Goal: Use online tool/utility: Utilize a website feature to perform a specific function

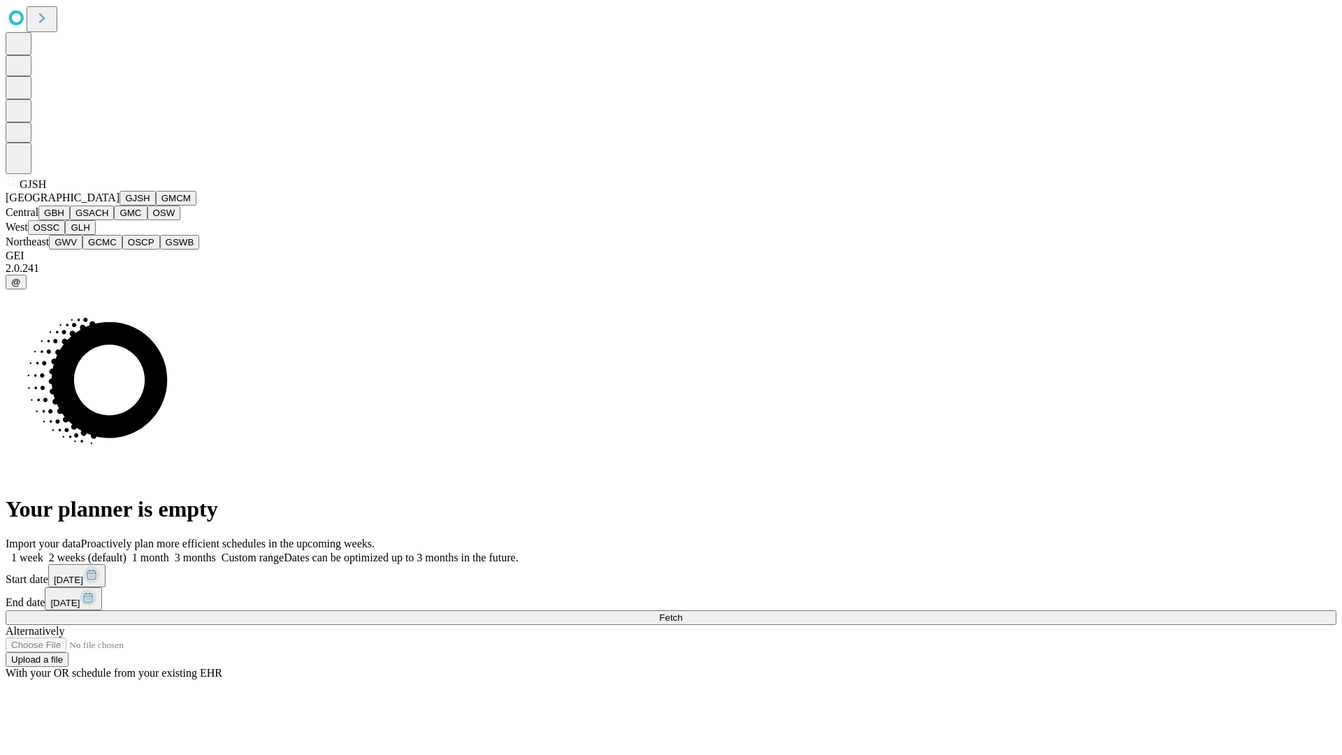
click at [120, 206] on button "GJSH" at bounding box center [138, 198] width 36 height 15
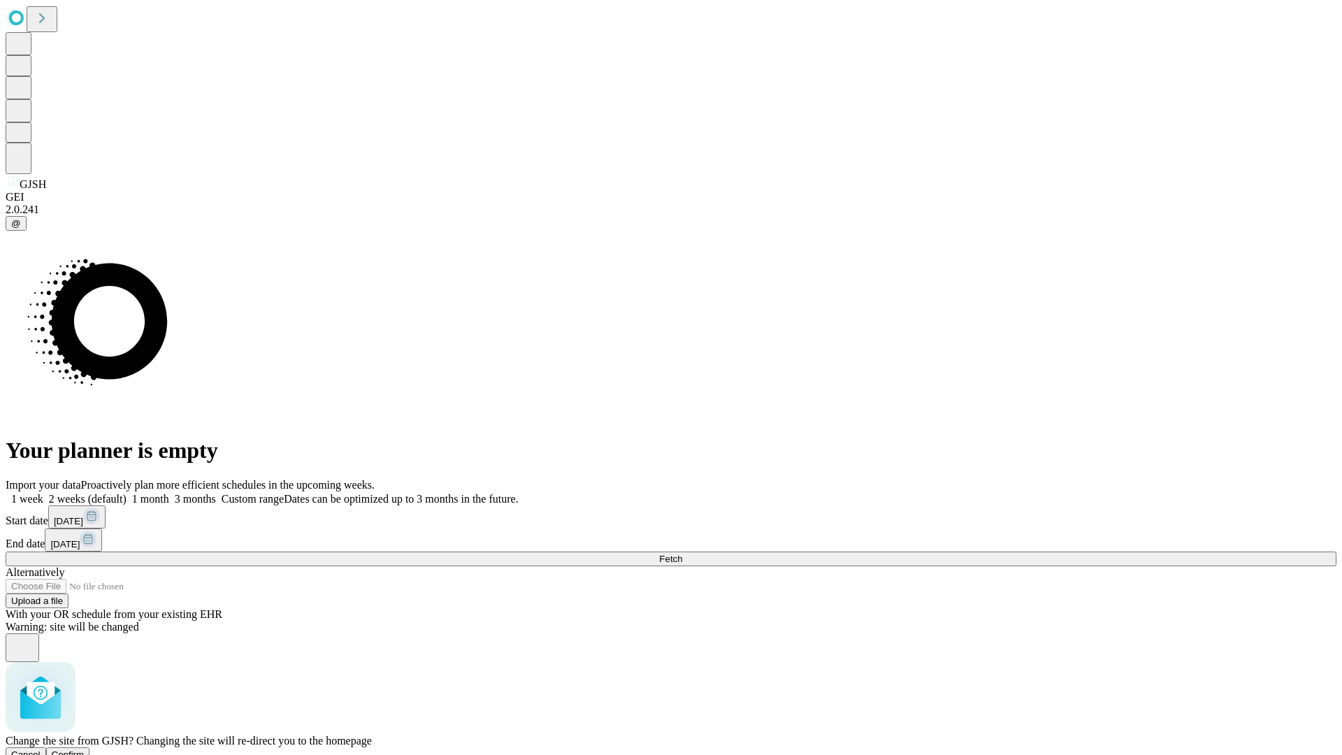
click at [85, 749] on span "Confirm" at bounding box center [68, 754] width 33 height 10
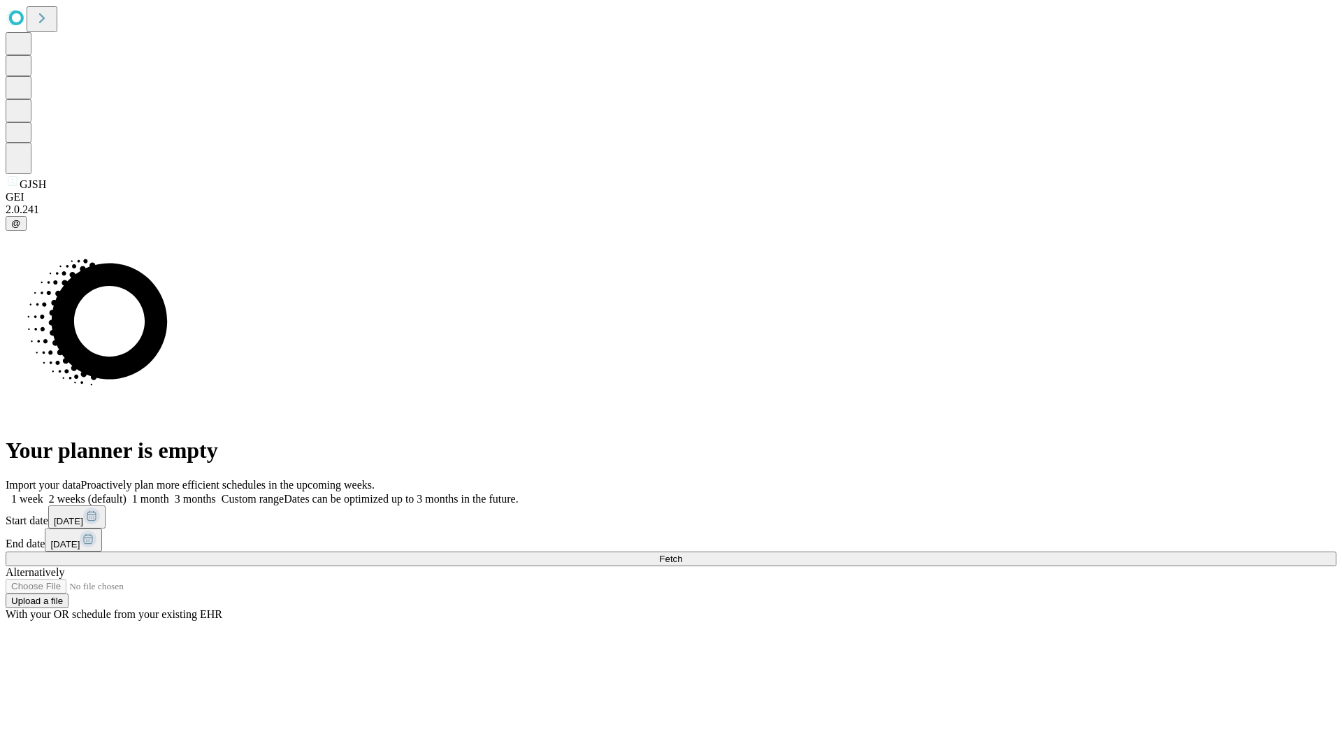
click at [169, 493] on label "1 month" at bounding box center [148, 499] width 43 height 12
click at [682, 554] on span "Fetch" at bounding box center [670, 559] width 23 height 10
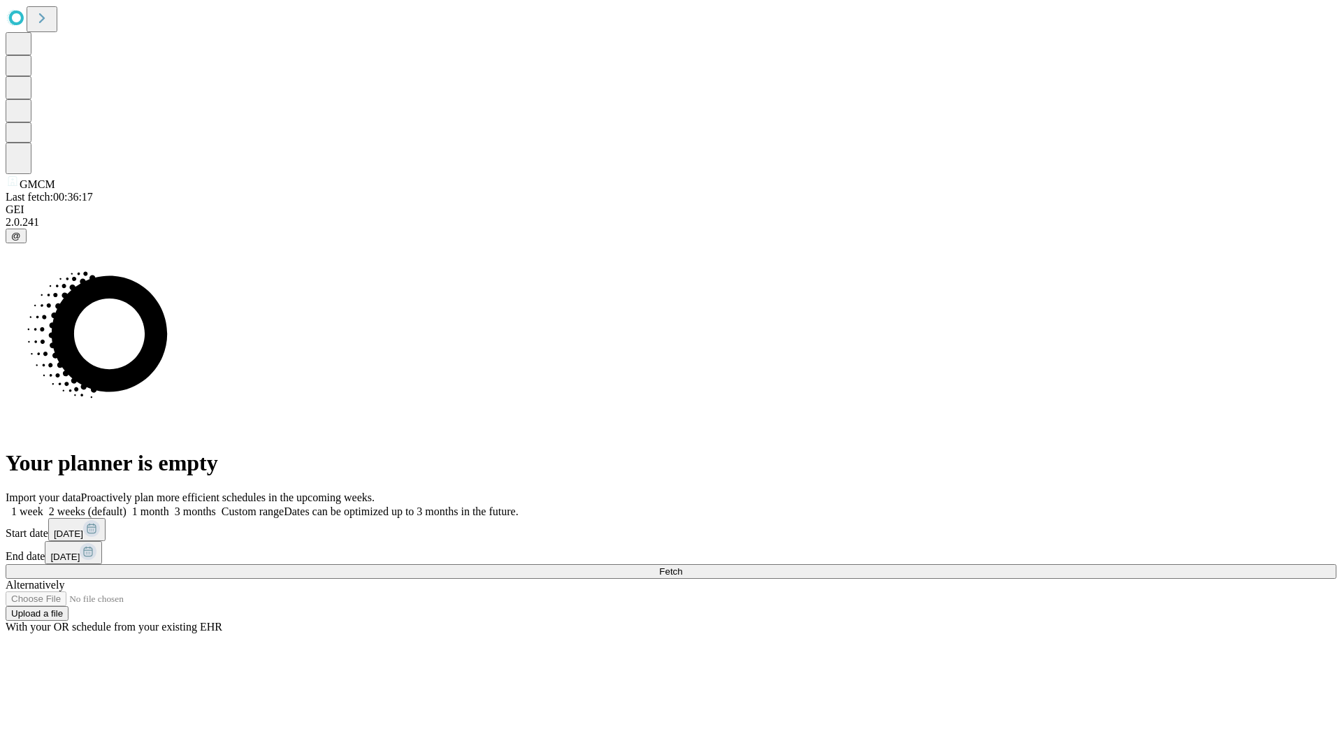
click at [169, 505] on label "1 month" at bounding box center [148, 511] width 43 height 12
click at [682, 566] on span "Fetch" at bounding box center [670, 571] width 23 height 10
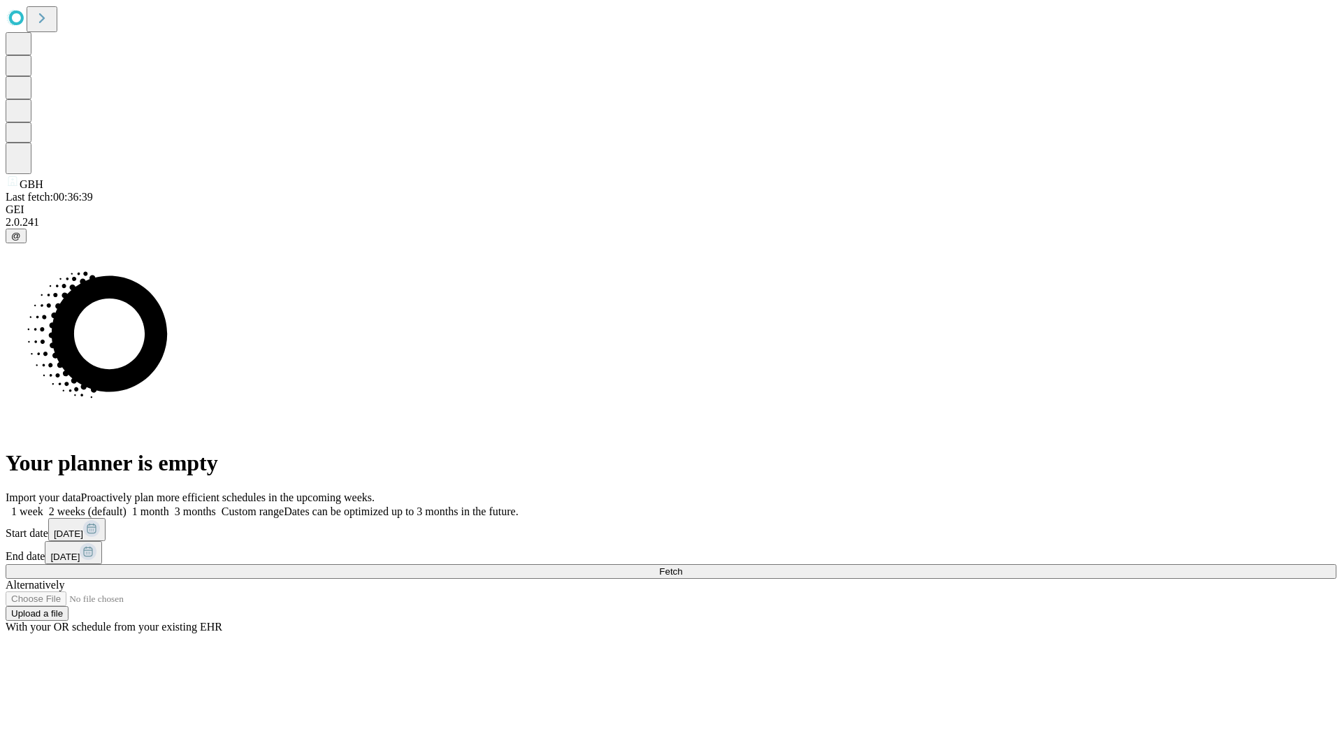
click at [169, 505] on label "1 month" at bounding box center [148, 511] width 43 height 12
click at [682, 566] on span "Fetch" at bounding box center [670, 571] width 23 height 10
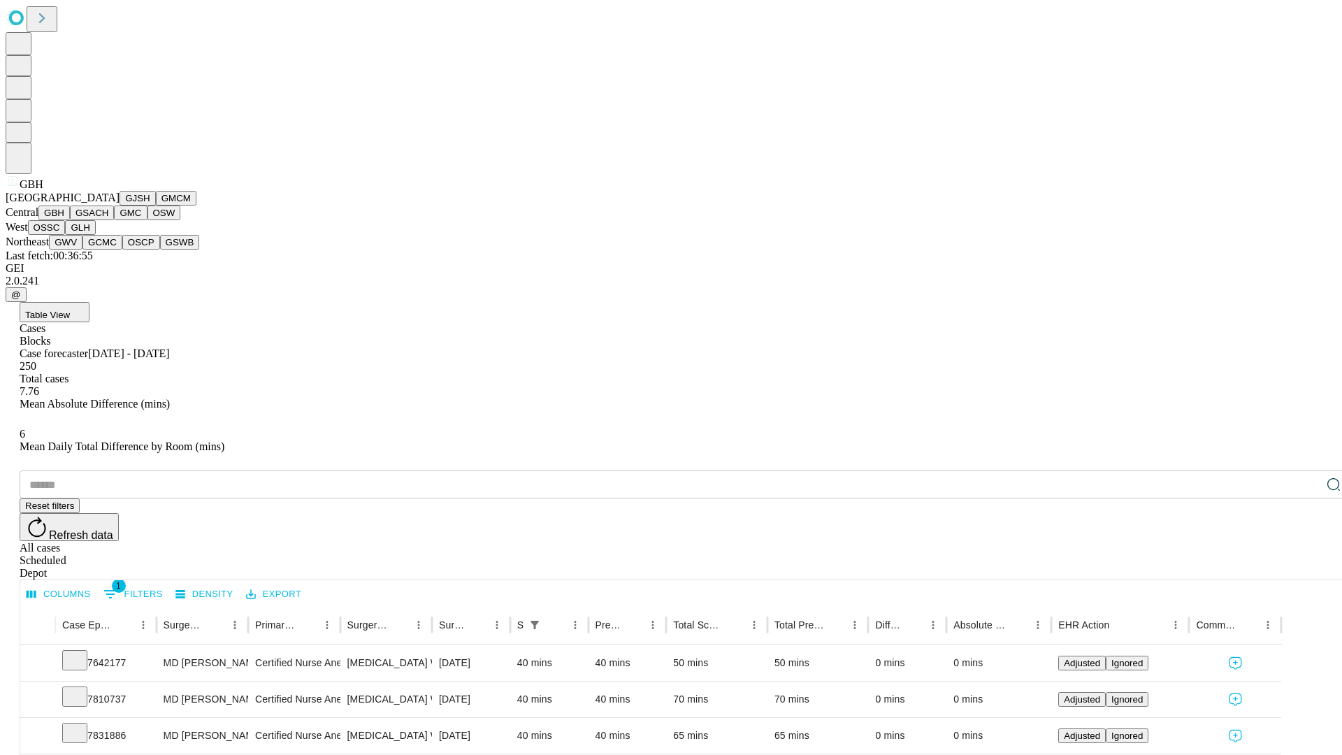
click at [108, 220] on button "GSACH" at bounding box center [92, 213] width 44 height 15
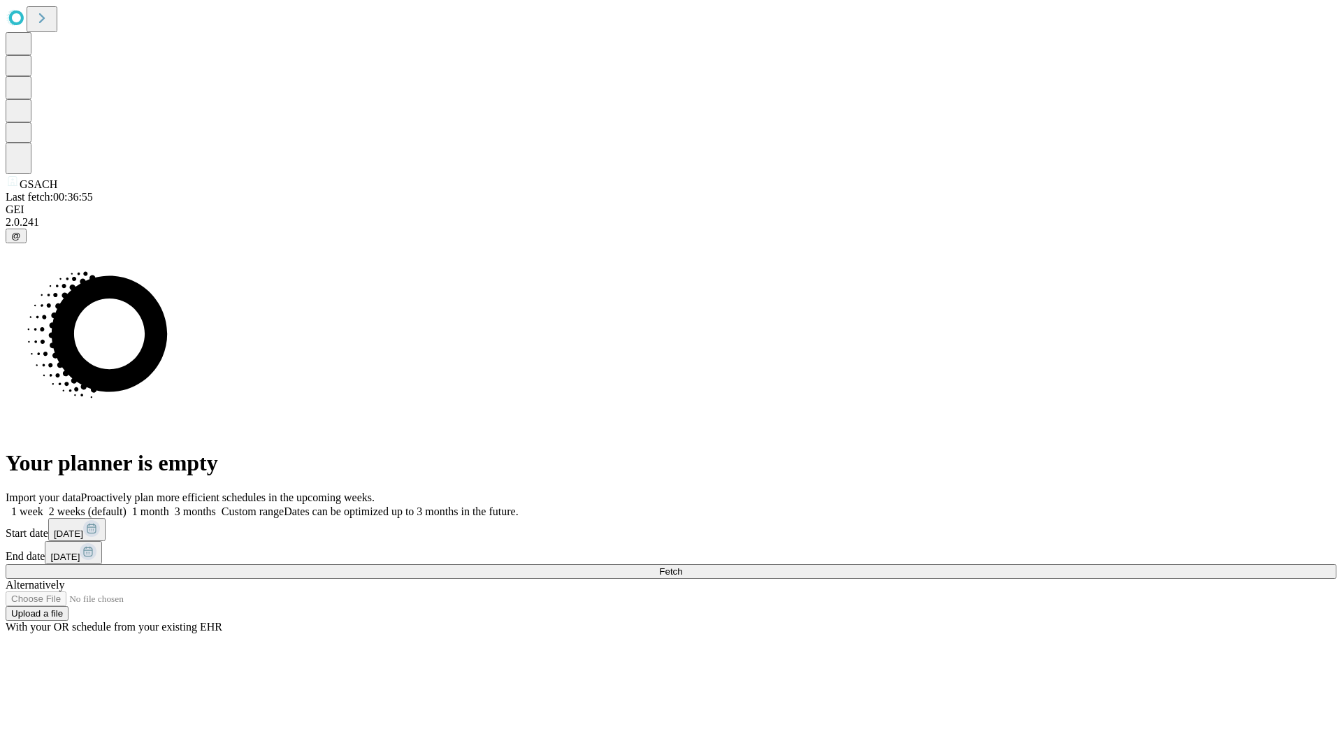
click at [169, 505] on label "1 month" at bounding box center [148, 511] width 43 height 12
click at [682, 566] on span "Fetch" at bounding box center [670, 571] width 23 height 10
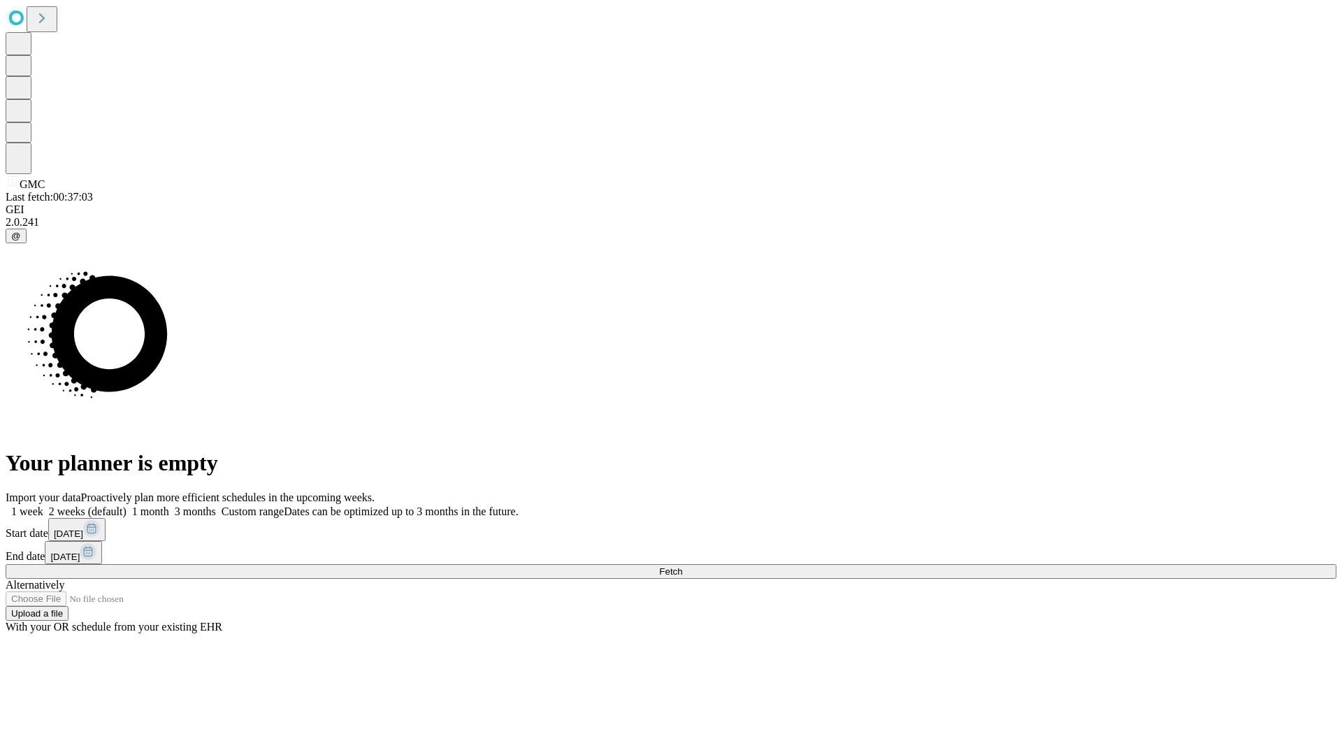
click at [169, 505] on label "1 month" at bounding box center [148, 511] width 43 height 12
click at [682, 566] on span "Fetch" at bounding box center [670, 571] width 23 height 10
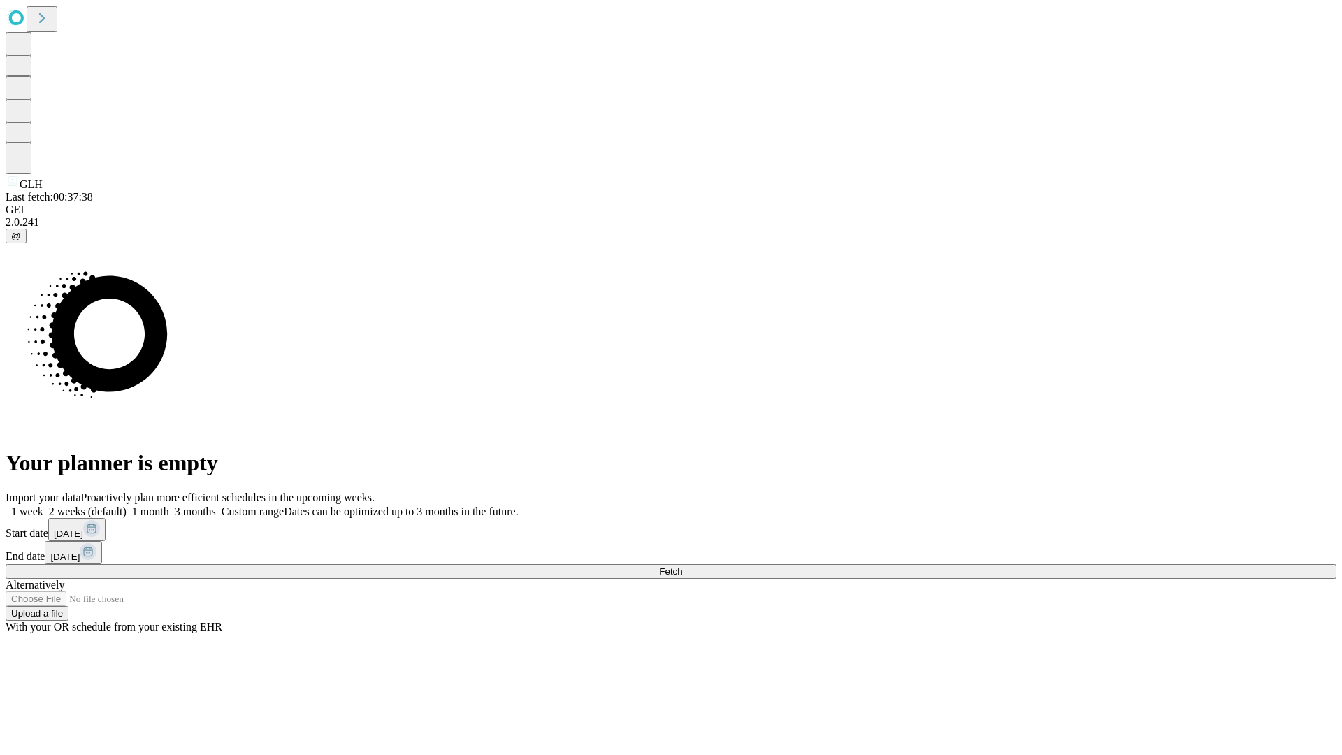
click at [682, 566] on span "Fetch" at bounding box center [670, 571] width 23 height 10
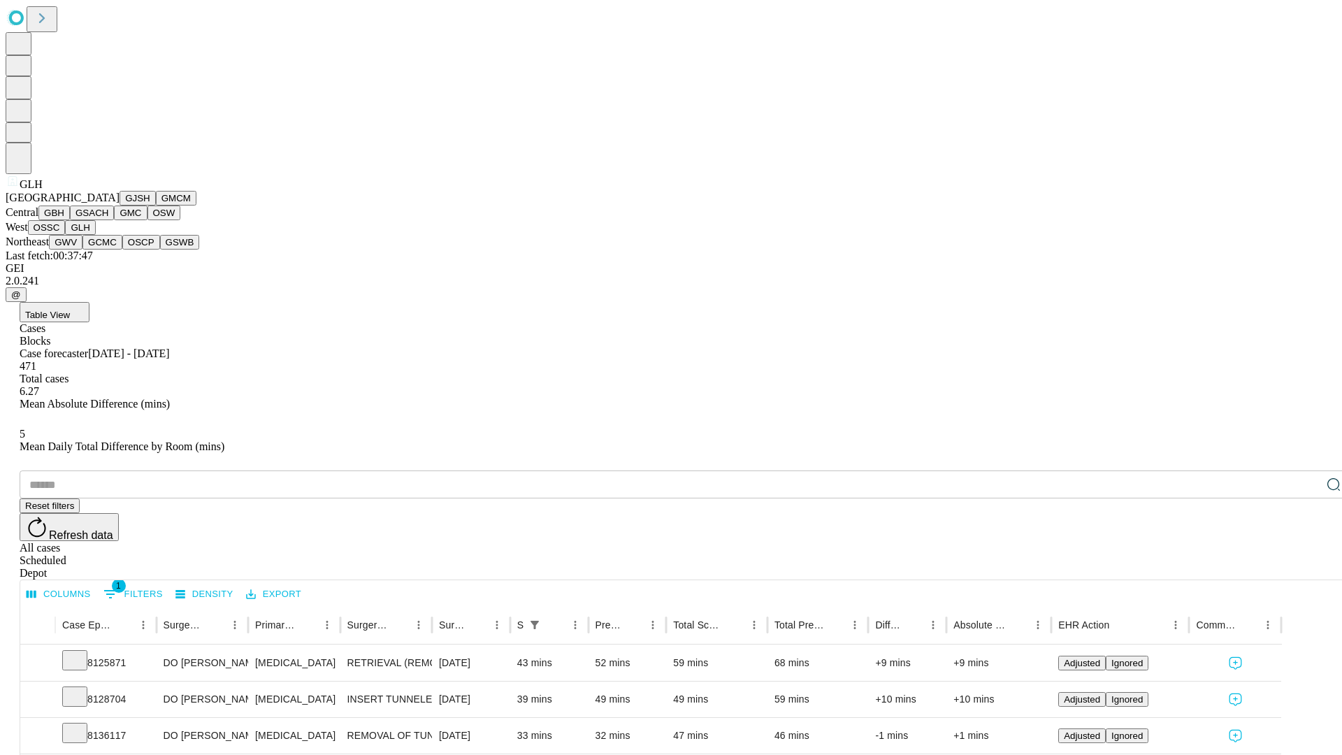
click at [82, 250] on button "GWV" at bounding box center [66, 242] width 34 height 15
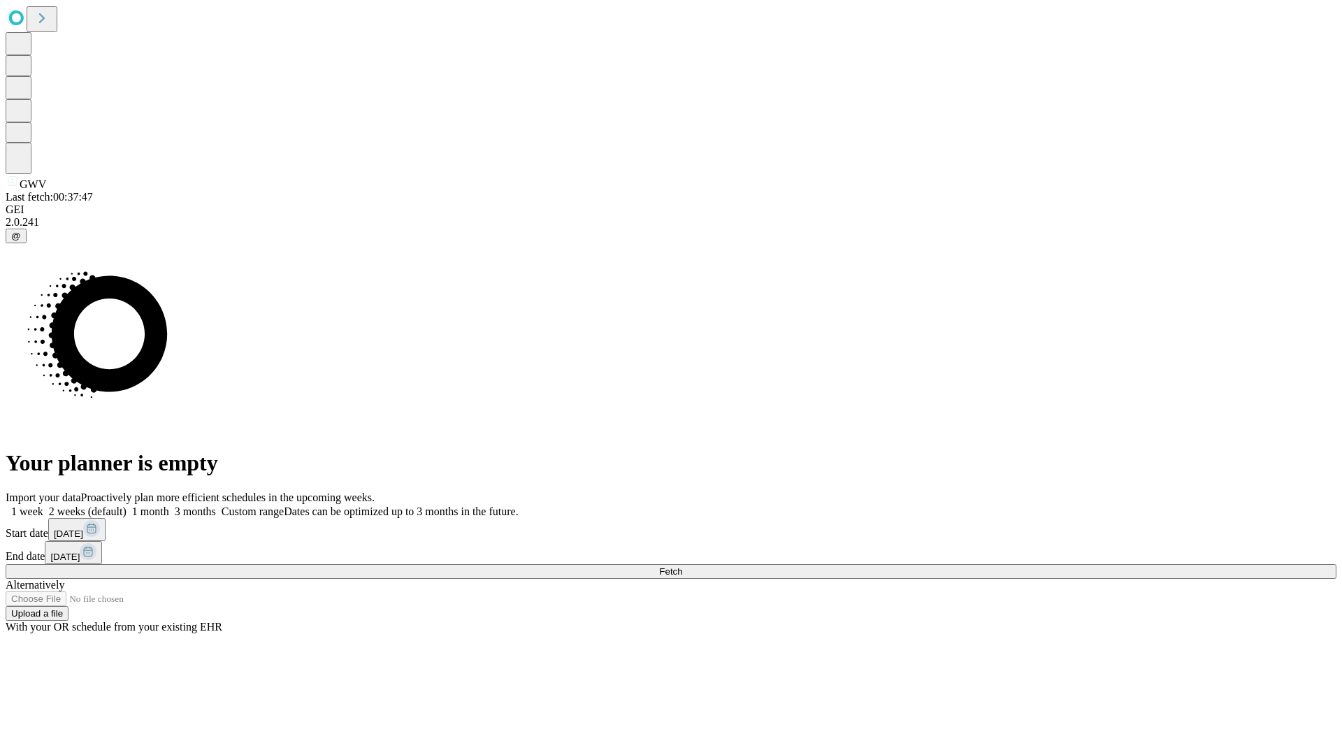
click at [169, 505] on label "1 month" at bounding box center [148, 511] width 43 height 12
click at [682, 566] on span "Fetch" at bounding box center [670, 571] width 23 height 10
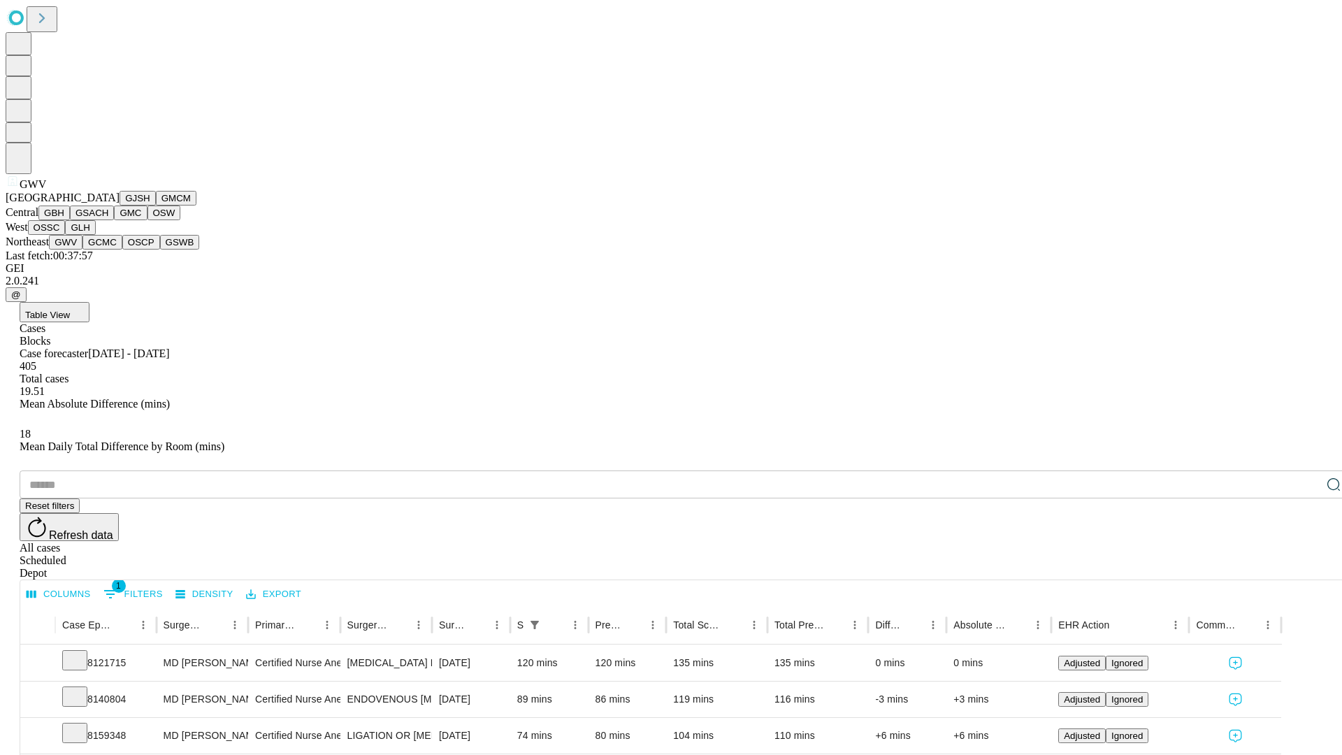
click at [108, 250] on button "GCMC" at bounding box center [102, 242] width 40 height 15
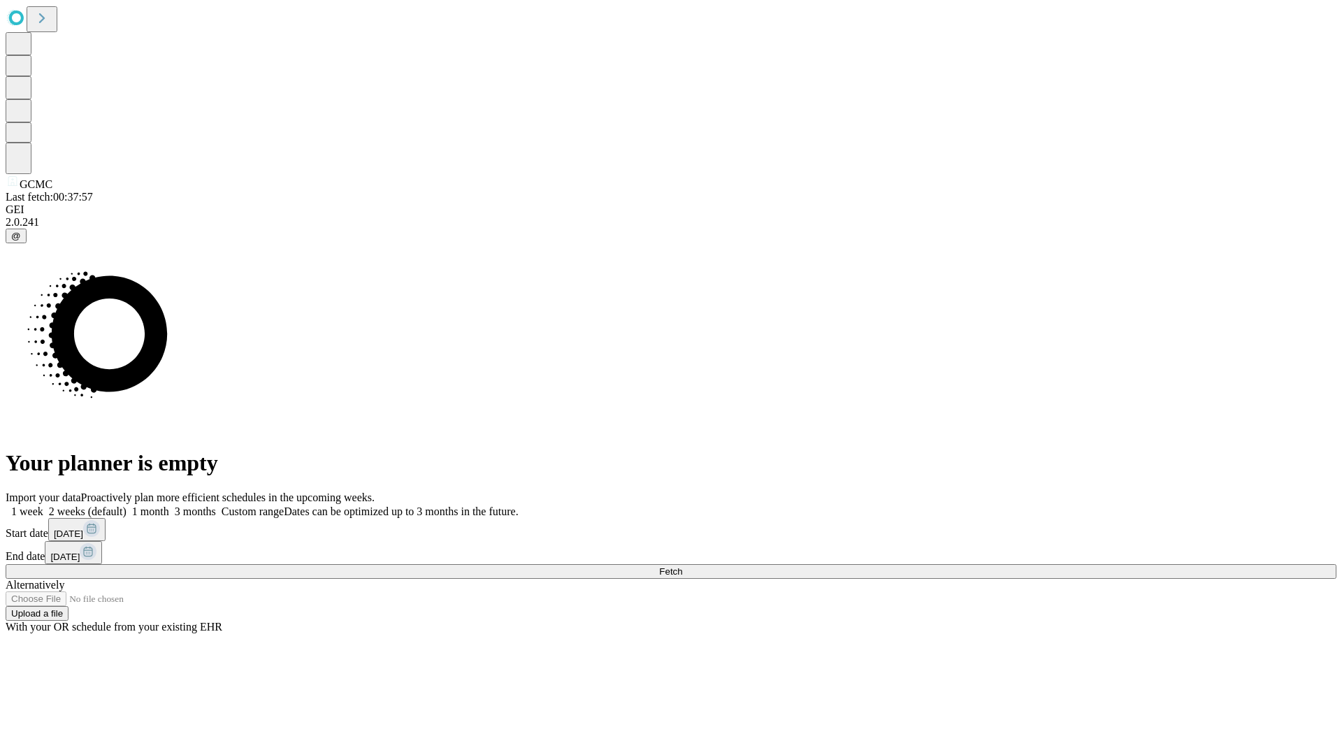
click at [169, 505] on label "1 month" at bounding box center [148, 511] width 43 height 12
click at [682, 566] on span "Fetch" at bounding box center [670, 571] width 23 height 10
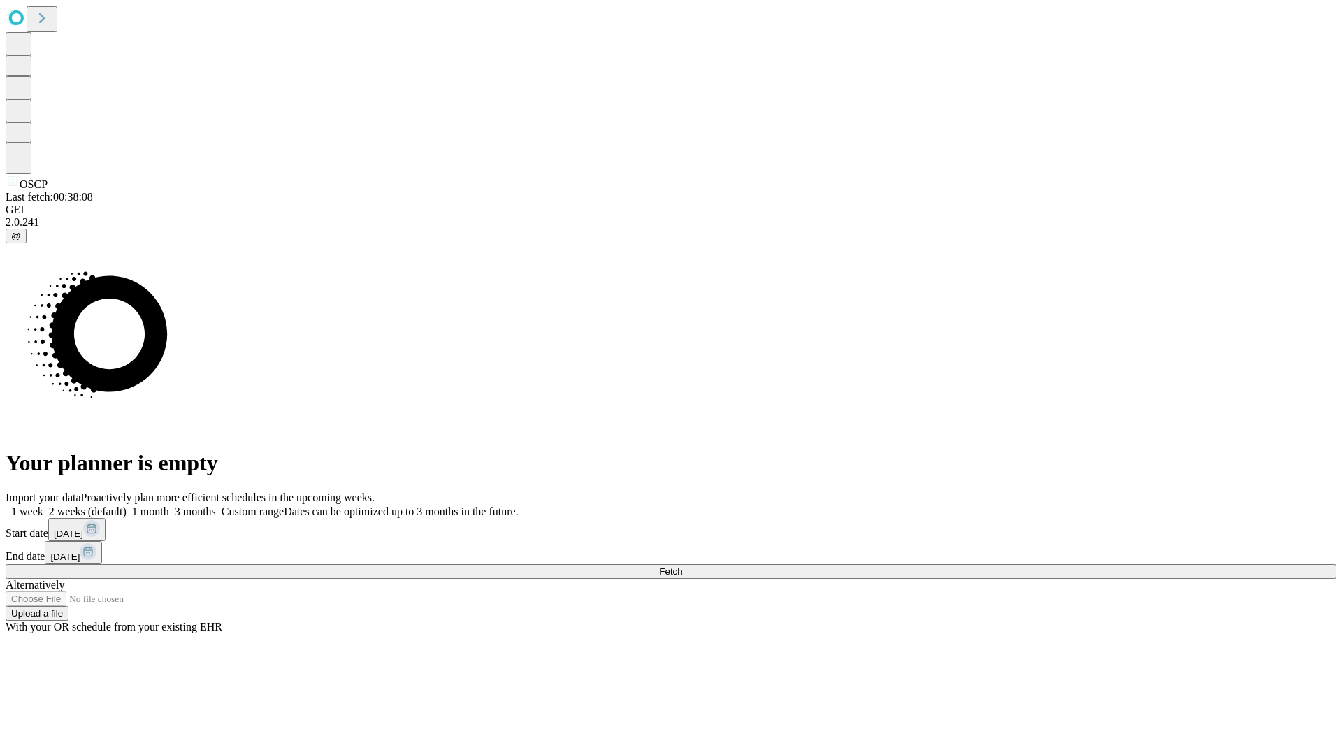
click at [682, 566] on span "Fetch" at bounding box center [670, 571] width 23 height 10
